Goal: Information Seeking & Learning: Learn about a topic

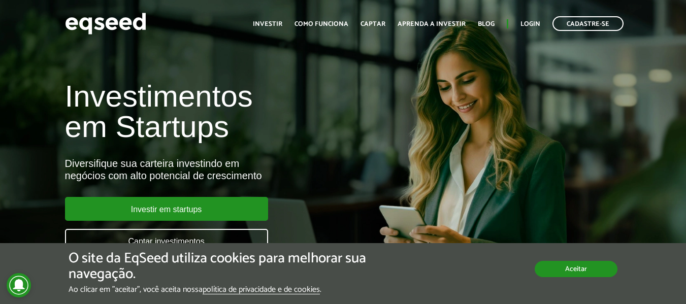
click at [600, 272] on button "Aceitar" at bounding box center [576, 269] width 83 height 16
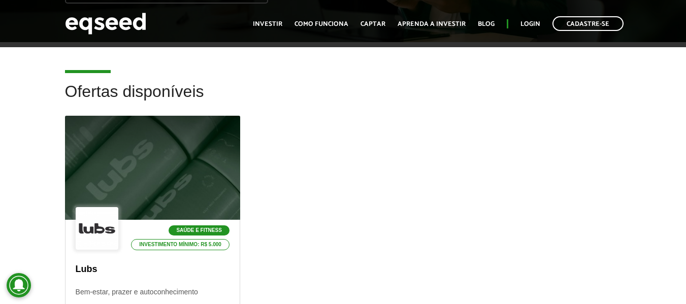
scroll to position [102, 0]
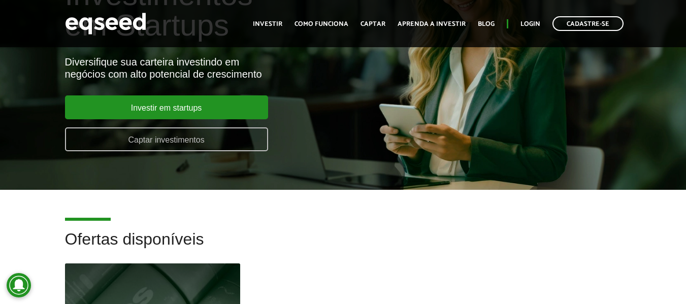
click at [183, 138] on link "Captar investimentos" at bounding box center [166, 139] width 203 height 24
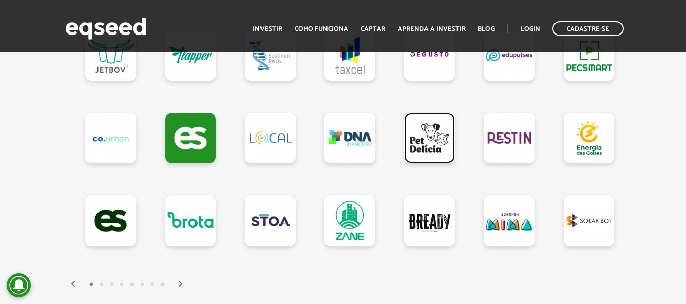
scroll to position [965, 0]
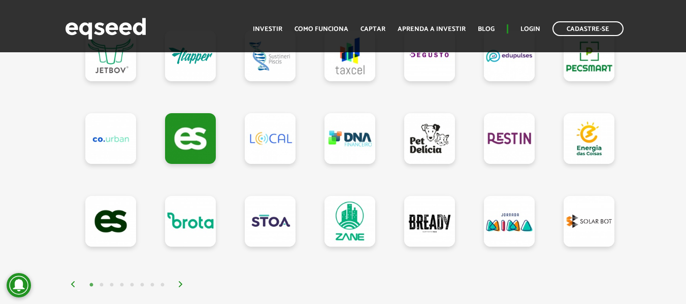
click at [178, 287] on img at bounding box center [181, 284] width 6 height 6
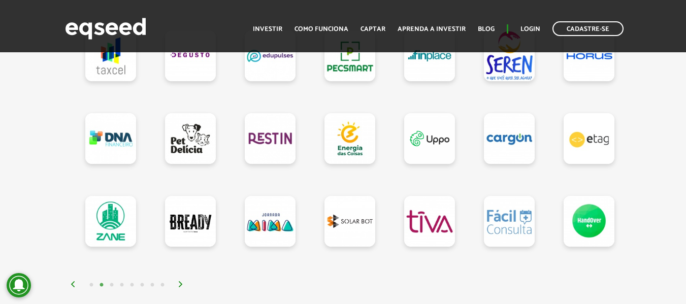
click at [179, 287] on img at bounding box center [181, 284] width 6 height 6
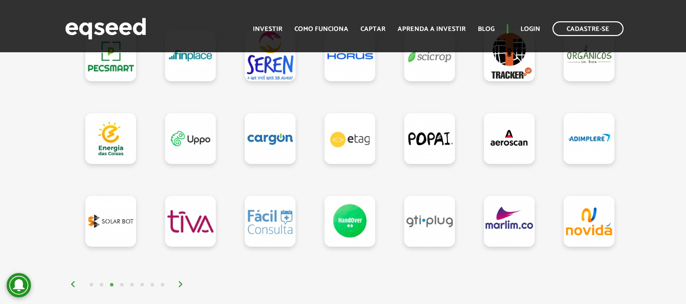
click at [179, 287] on img at bounding box center [181, 284] width 6 height 6
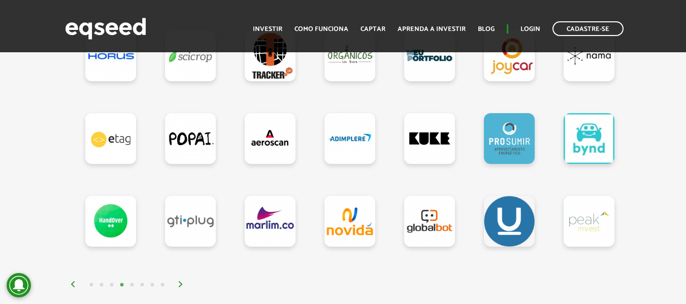
click at [179, 287] on img at bounding box center [181, 284] width 6 height 6
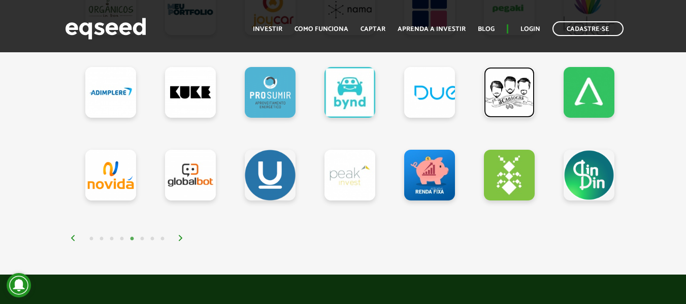
scroll to position [1016, 0]
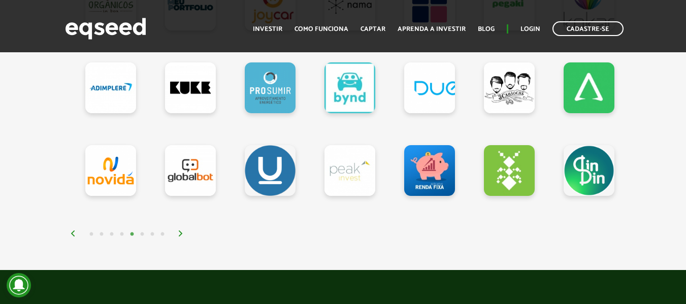
click at [178, 237] on img at bounding box center [181, 234] width 6 height 6
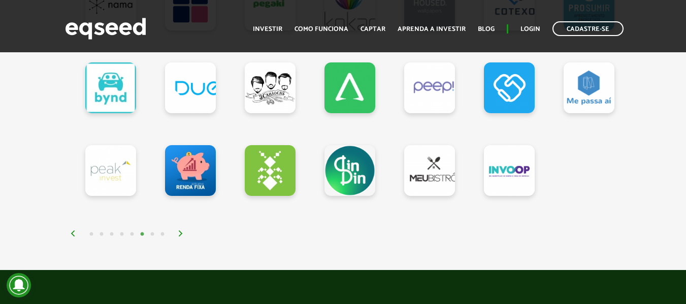
click at [178, 237] on img at bounding box center [181, 234] width 6 height 6
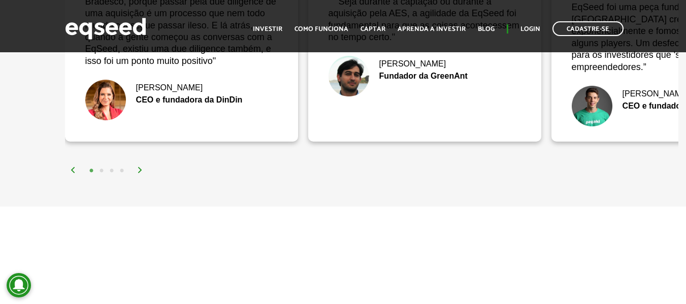
scroll to position [2184, 0]
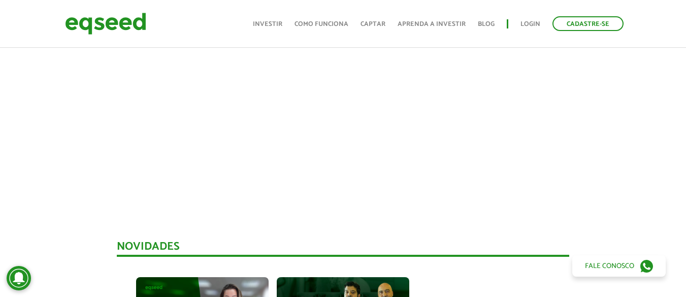
scroll to position [494, 0]
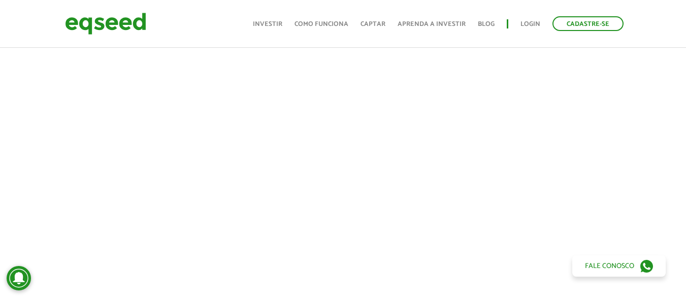
scroll to position [464, 0]
